Goal: Information Seeking & Learning: Learn about a topic

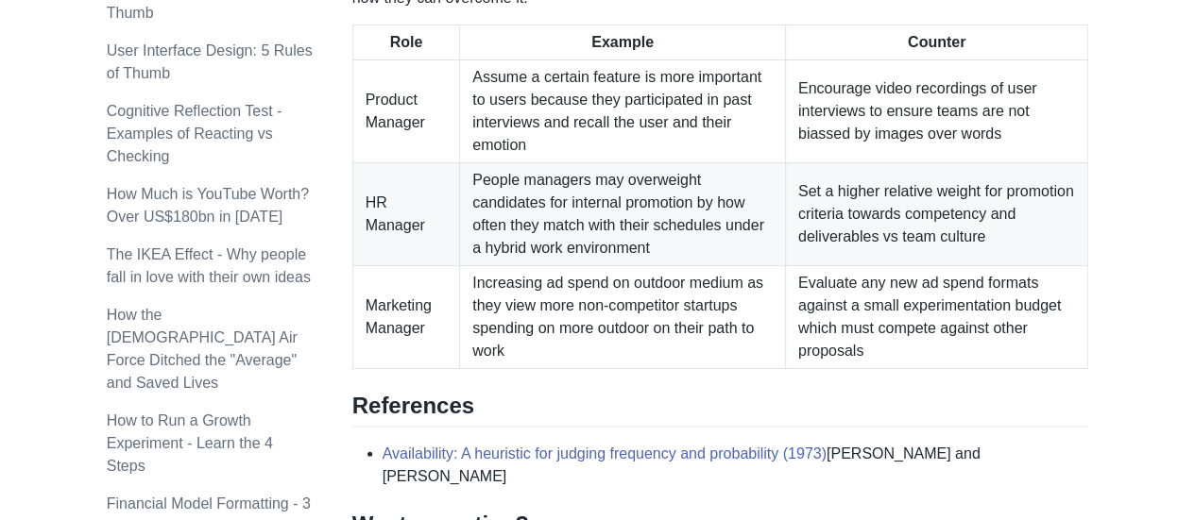
scroll to position [1889, 0]
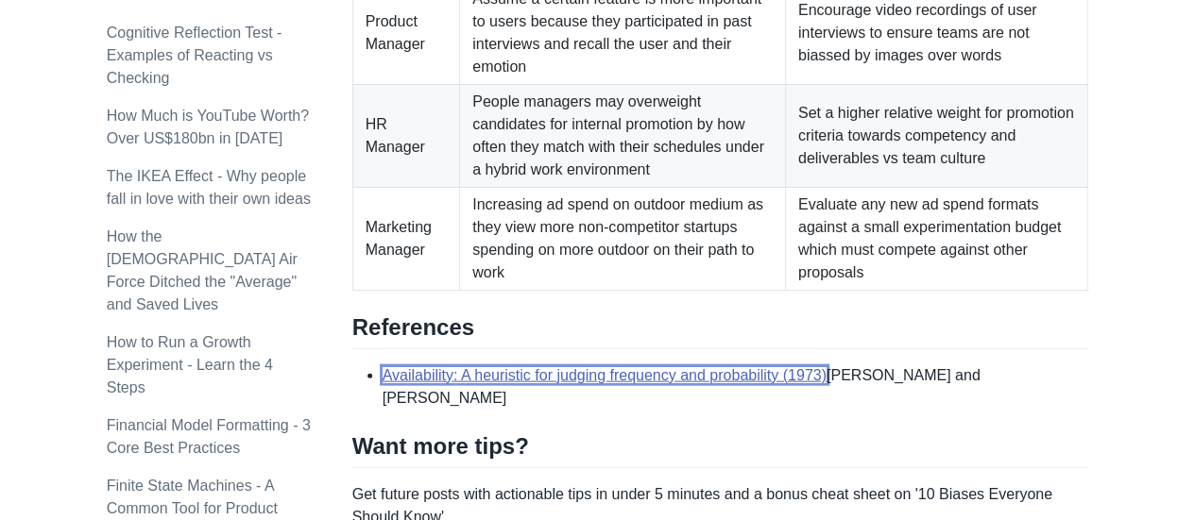
click at [712, 367] on link "Availability: A heuristic for judging frequency and probability (1973)" at bounding box center [605, 375] width 444 height 16
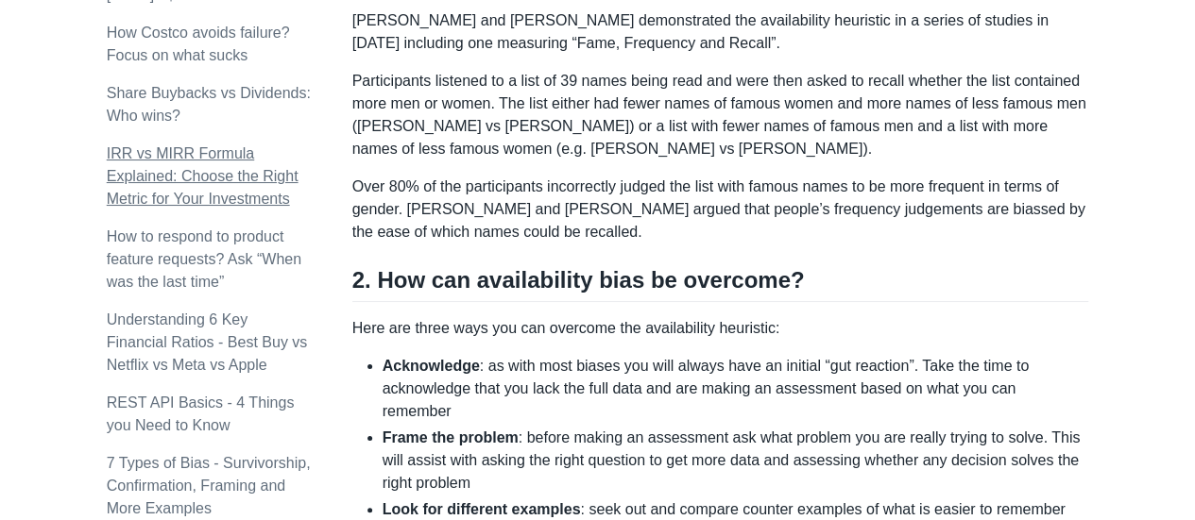
scroll to position [1228, 0]
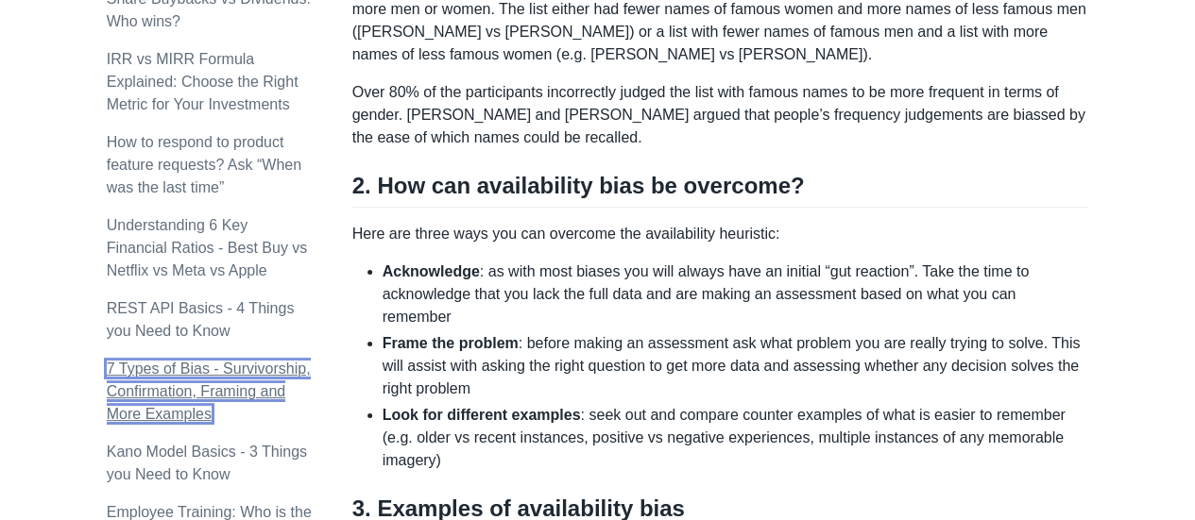
click at [217, 371] on link "7 Types of Bias - Survivorship, Confirmation, Framing and More Examples" at bounding box center [209, 391] width 204 height 61
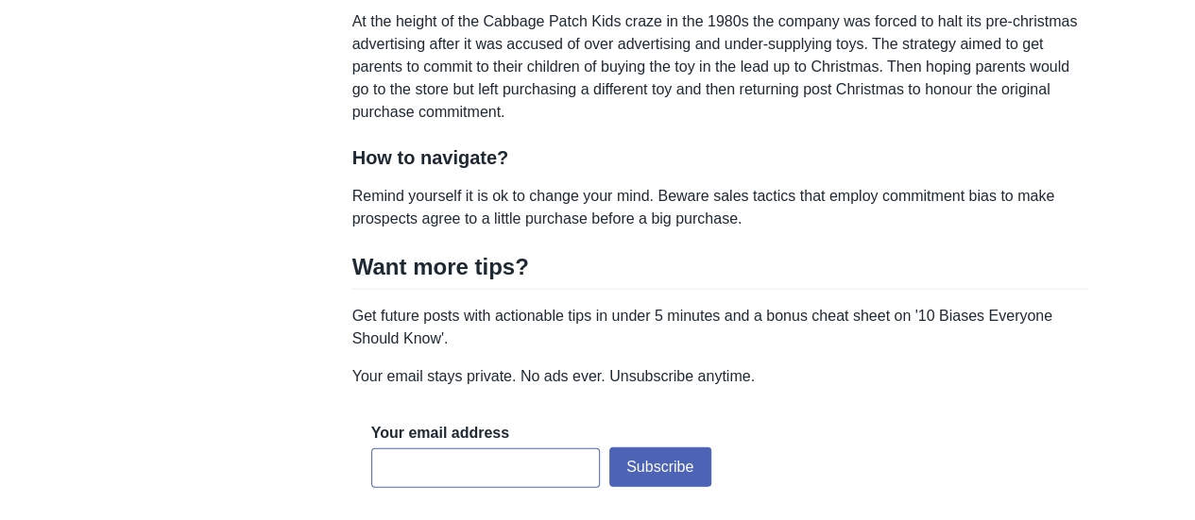
scroll to position [5762, 0]
